Goal: Information Seeking & Learning: Learn about a topic

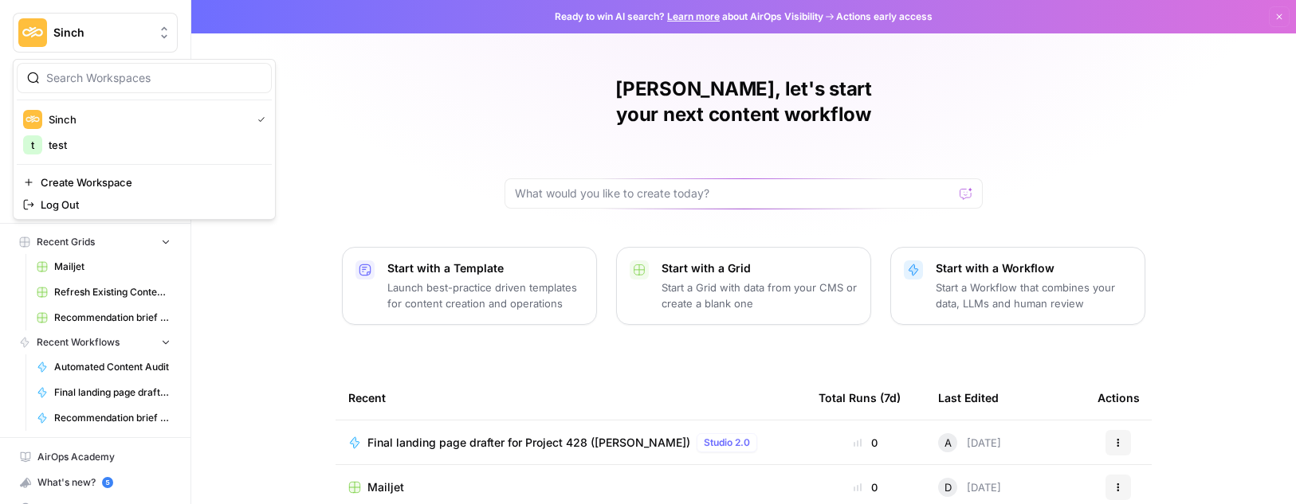
click at [96, 43] on button "Sinch" at bounding box center [95, 33] width 165 height 40
click at [83, 115] on span "Sinch" at bounding box center [147, 120] width 196 height 16
click at [100, 129] on span "Browse" at bounding box center [103, 127] width 133 height 14
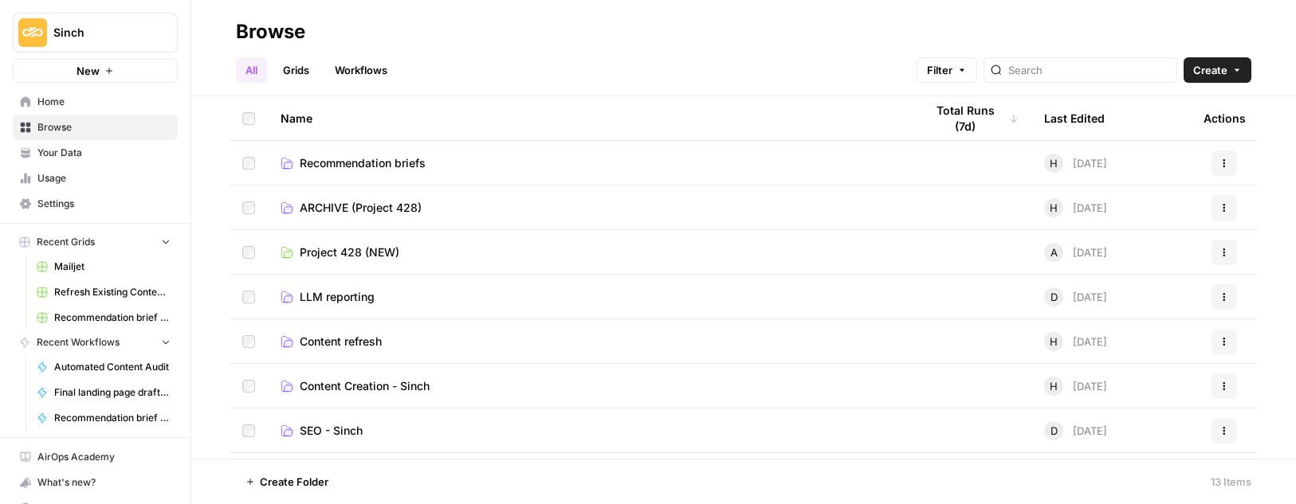
click at [80, 180] on span "Usage" at bounding box center [103, 178] width 133 height 14
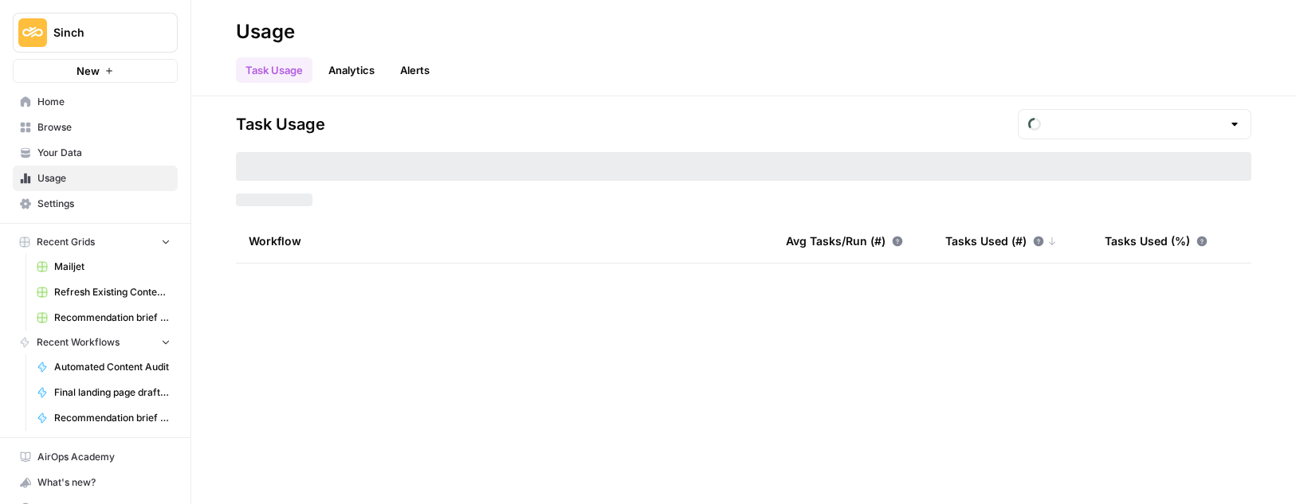
type input "August Tasks"
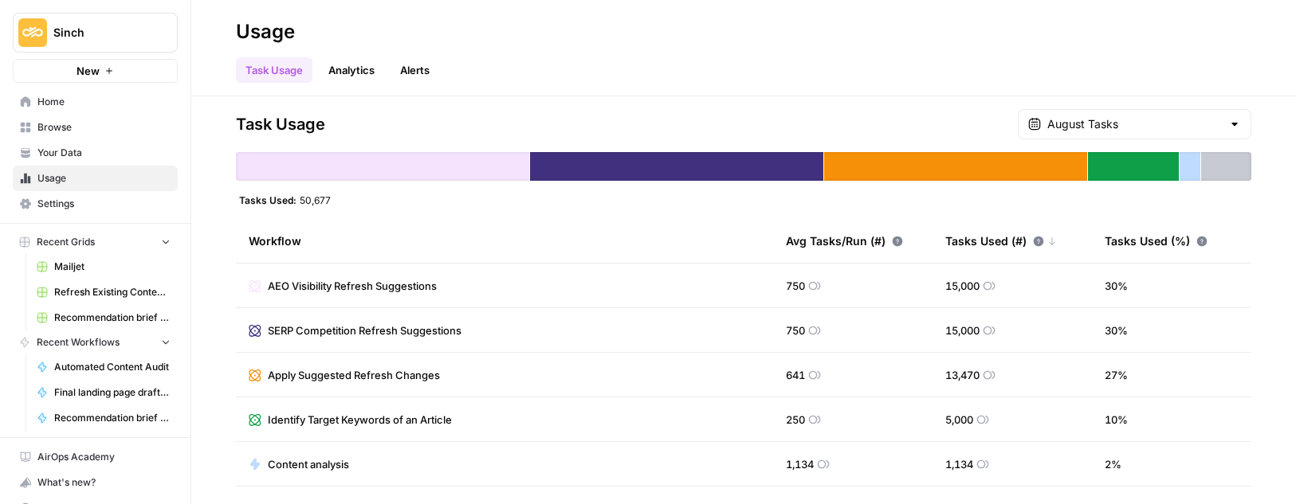
click at [79, 198] on span "Settings" at bounding box center [103, 204] width 133 height 14
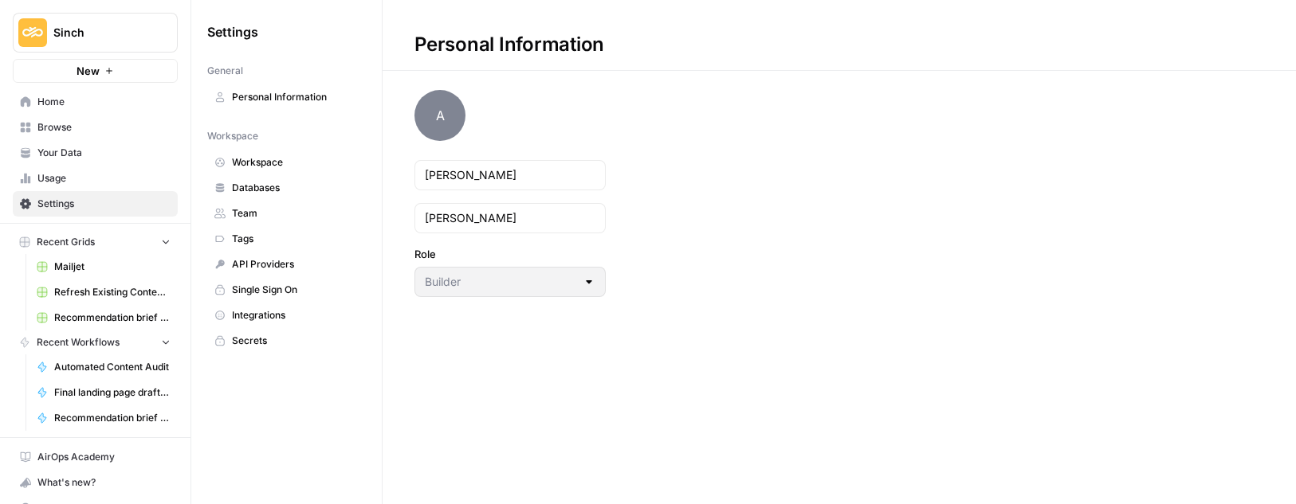
click at [82, 181] on span "Usage" at bounding box center [103, 178] width 133 height 14
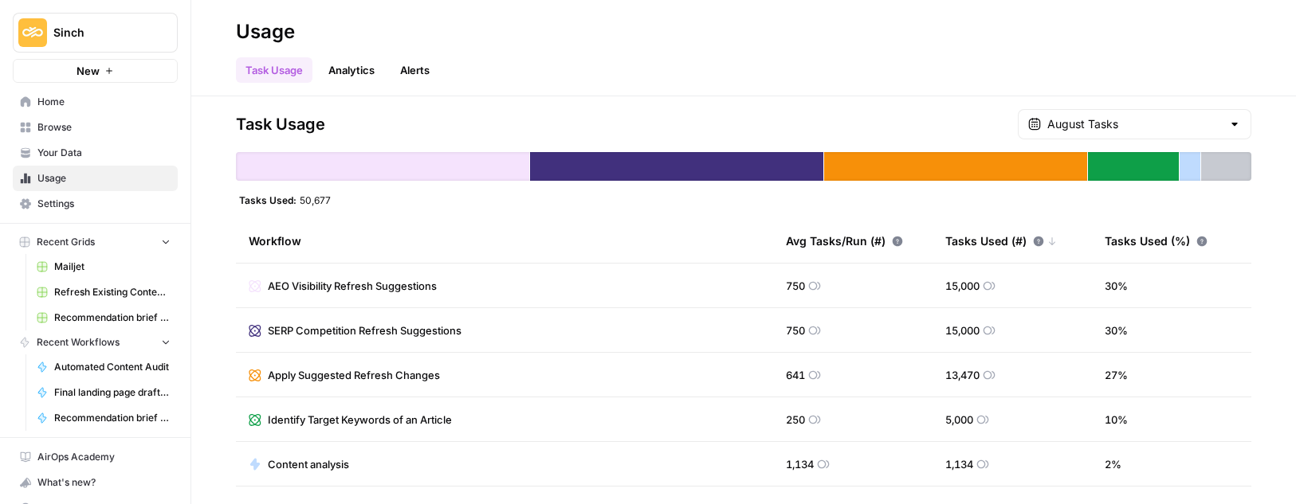
scroll to position [23, 0]
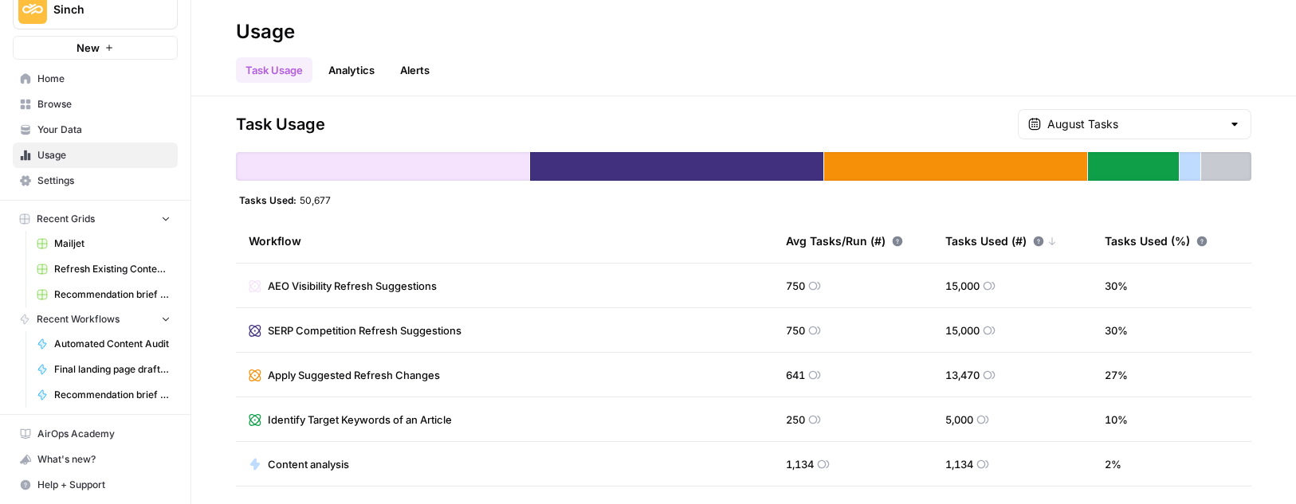
click at [89, 74] on span "Home" at bounding box center [103, 79] width 133 height 14
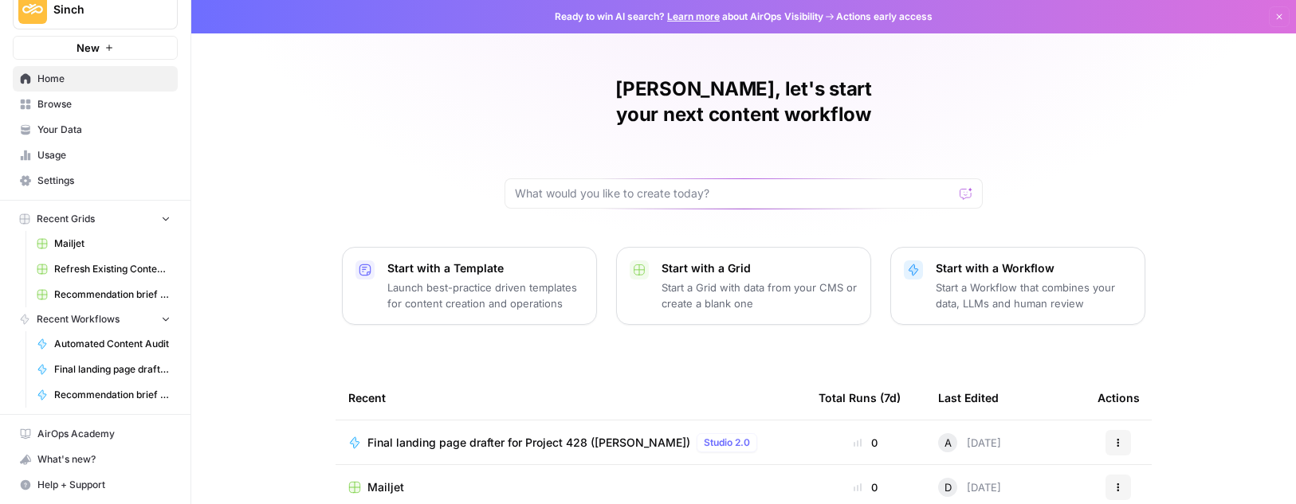
click at [693, 14] on link "Learn more" at bounding box center [693, 16] width 53 height 12
